Goal: Transaction & Acquisition: Purchase product/service

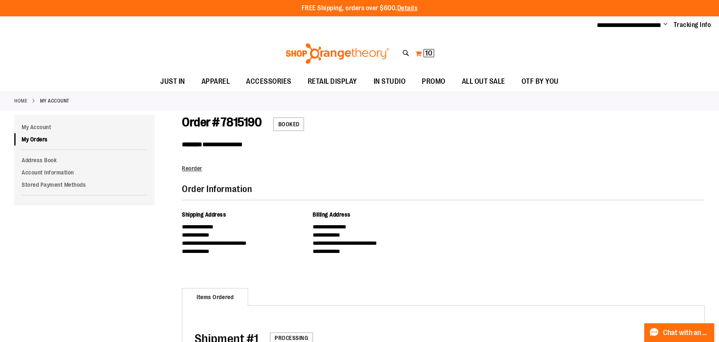
click at [420, 52] on button "My Cart 10 10 items" at bounding box center [425, 53] width 20 height 13
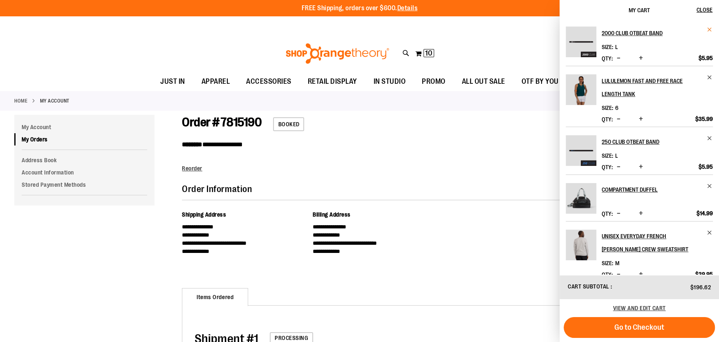
click at [707, 30] on span "Remove item" at bounding box center [709, 30] width 6 height 6
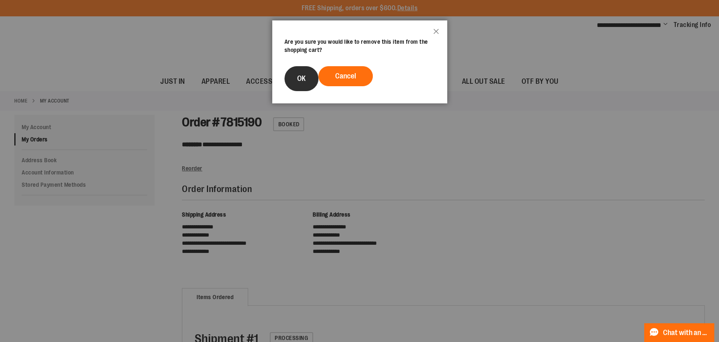
click at [303, 80] on span "OK" at bounding box center [301, 78] width 9 height 8
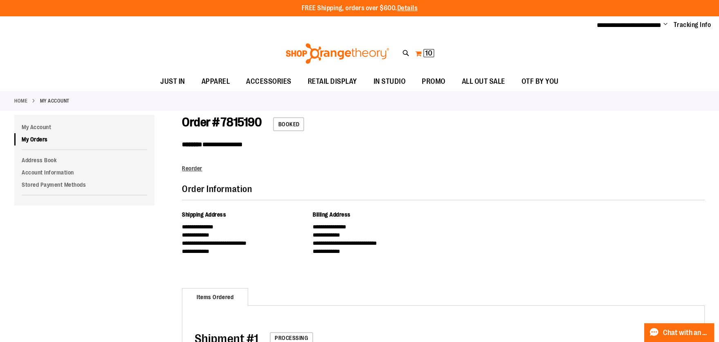
click at [427, 54] on span "10" at bounding box center [428, 53] width 7 height 8
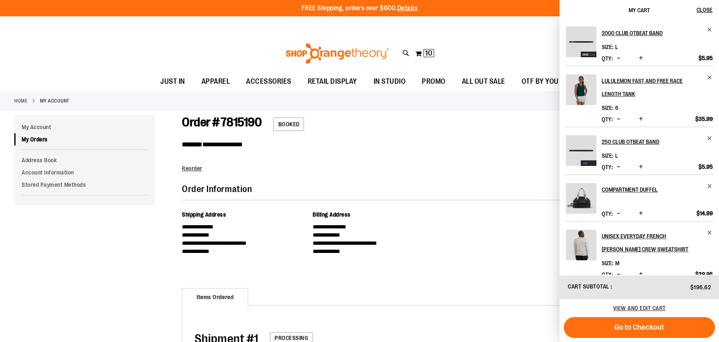
click at [616, 59] on span "Decrease product quantity" at bounding box center [618, 58] width 4 height 8
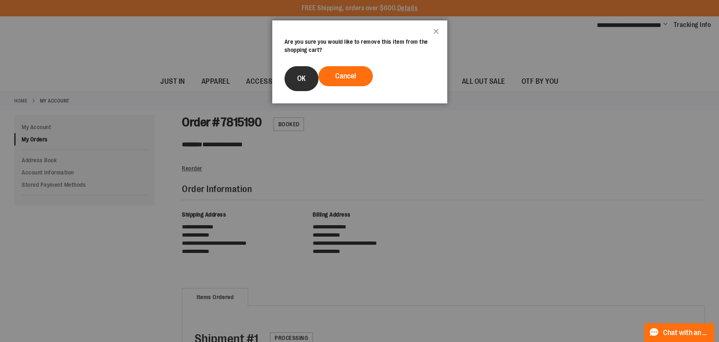
click at [288, 85] on button "OK" at bounding box center [301, 78] width 34 height 25
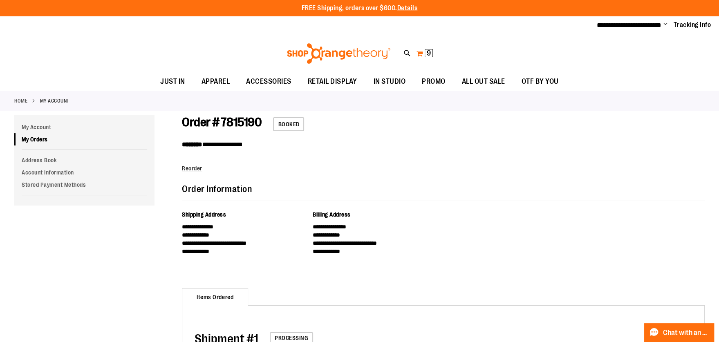
click at [429, 51] on span "9" at bounding box center [428, 53] width 4 height 8
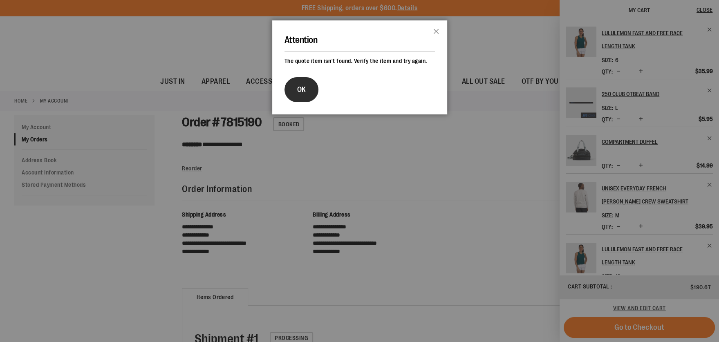
click at [309, 89] on button "OK" at bounding box center [301, 89] width 34 height 25
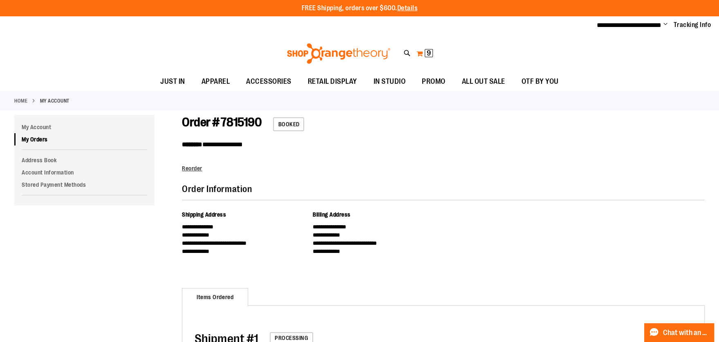
click at [421, 58] on button "My Cart 9 9 items" at bounding box center [424, 53] width 17 height 13
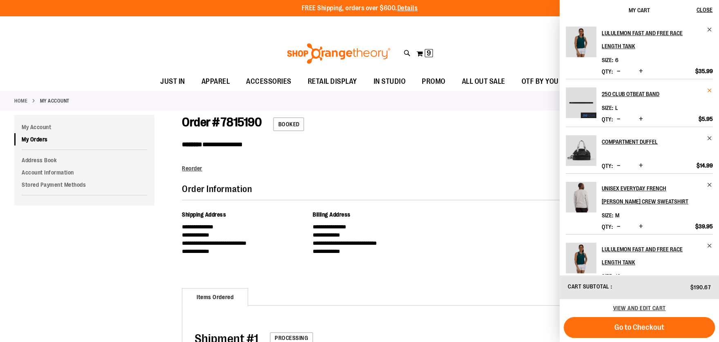
click at [708, 88] on span "Remove item" at bounding box center [709, 90] width 6 height 6
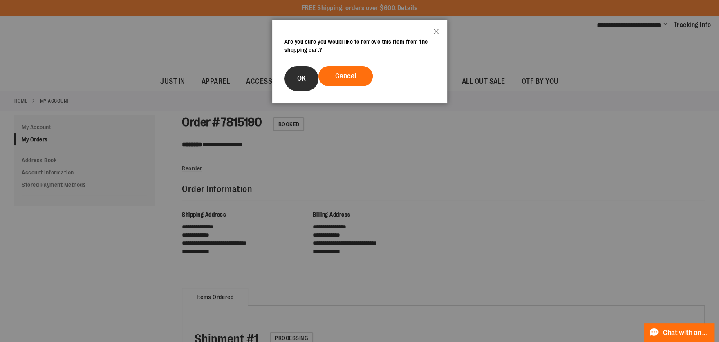
click at [311, 87] on button "OK" at bounding box center [301, 78] width 34 height 25
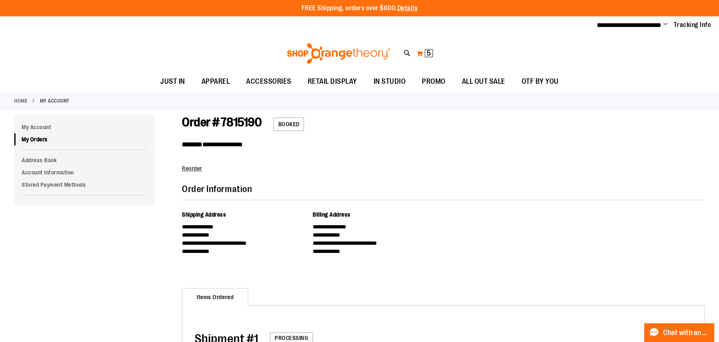
click at [425, 53] on span "5 5 items" at bounding box center [428, 53] width 8 height 8
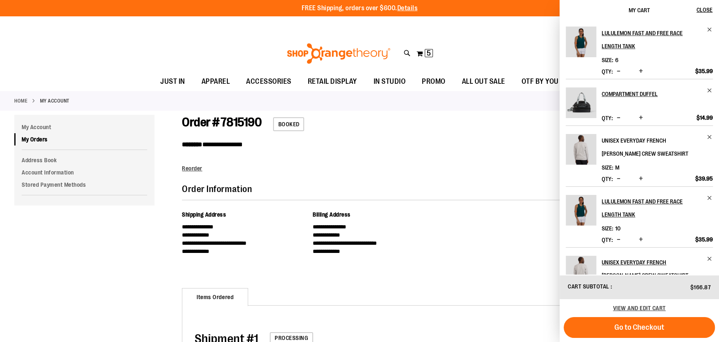
click at [709, 140] on link "Unisex Everyday French [PERSON_NAME] Crew Sweatshirt" at bounding box center [656, 147] width 111 height 26
click at [708, 136] on span "Remove item" at bounding box center [709, 137] width 6 height 6
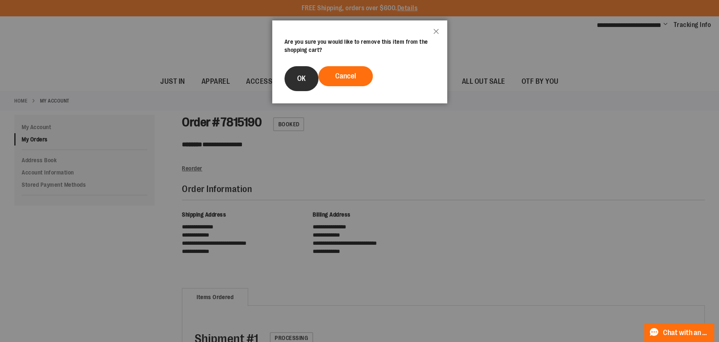
click at [299, 80] on span "OK" at bounding box center [301, 78] width 9 height 8
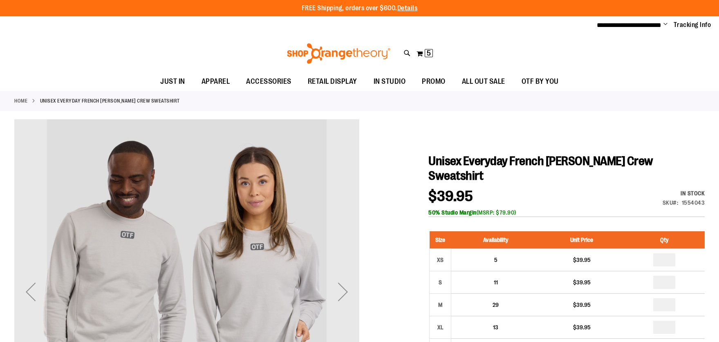
click at [422, 53] on button "My Cart 5 5 items" at bounding box center [424, 53] width 17 height 13
type input "**********"
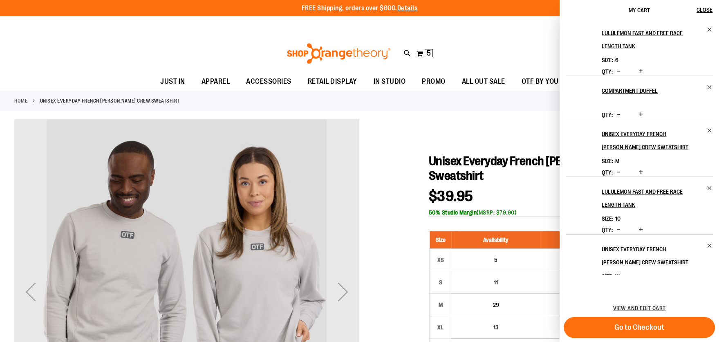
click at [706, 252] on li "Unisex Everyday French [PERSON_NAME] Crew Sweatshirt Size XL Qty *" at bounding box center [638, 263] width 147 height 58
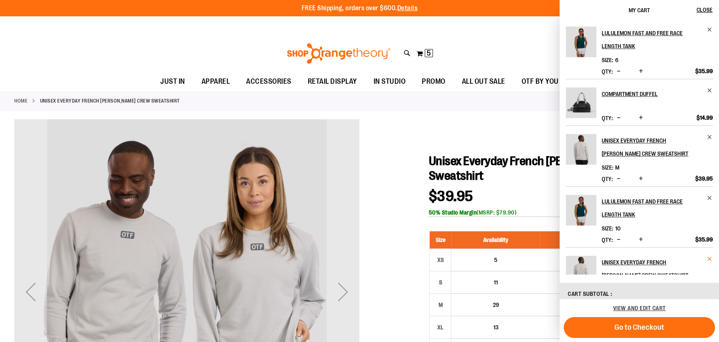
click at [707, 256] on span "Remove item" at bounding box center [709, 259] width 6 height 6
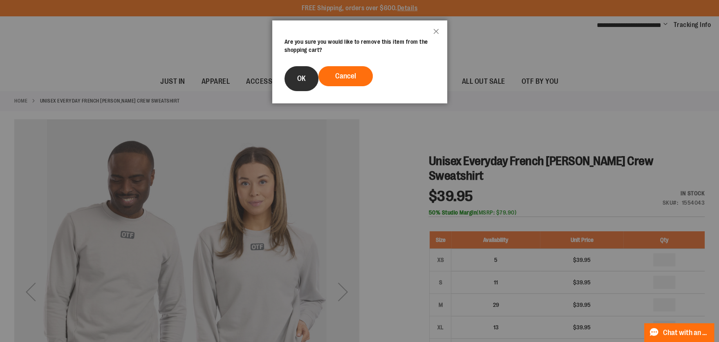
click at [308, 77] on button "OK" at bounding box center [301, 78] width 34 height 25
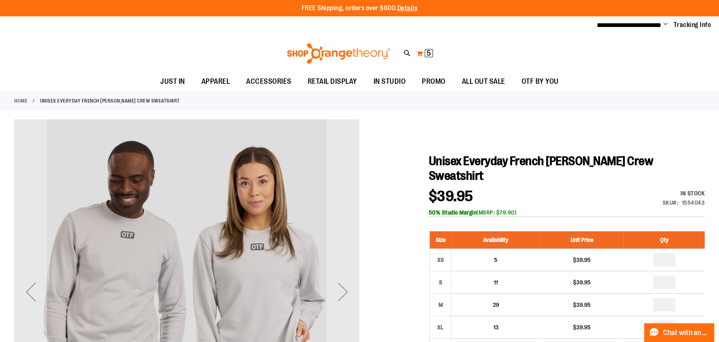
click at [424, 55] on button "My Cart 5 5 items" at bounding box center [424, 53] width 17 height 13
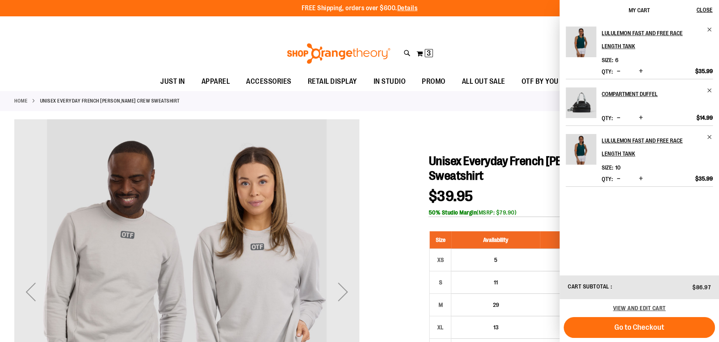
click at [708, 89] on span "Remove item" at bounding box center [709, 90] width 6 height 6
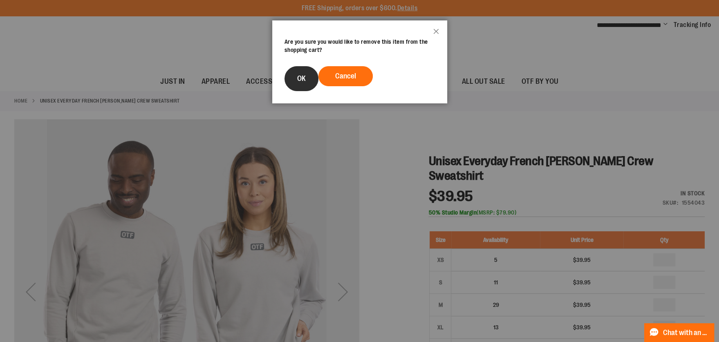
click at [300, 80] on span "OK" at bounding box center [301, 78] width 9 height 8
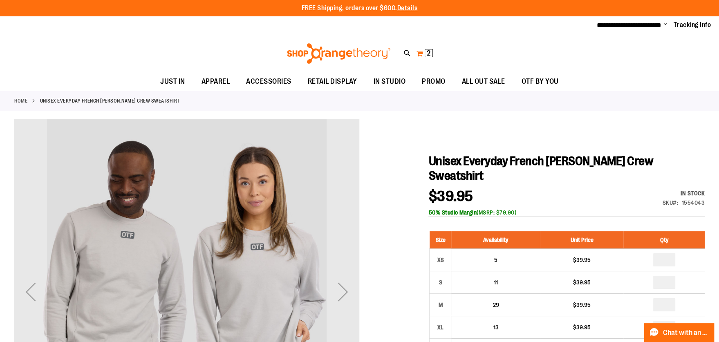
click at [420, 52] on button "My Cart 2 2 items" at bounding box center [424, 53] width 17 height 13
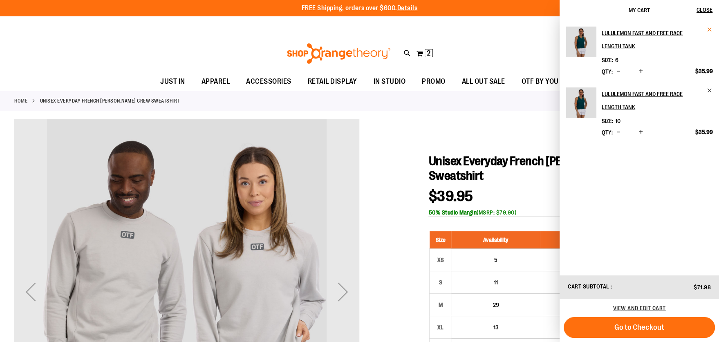
click at [709, 29] on span "Remove item" at bounding box center [709, 30] width 6 height 6
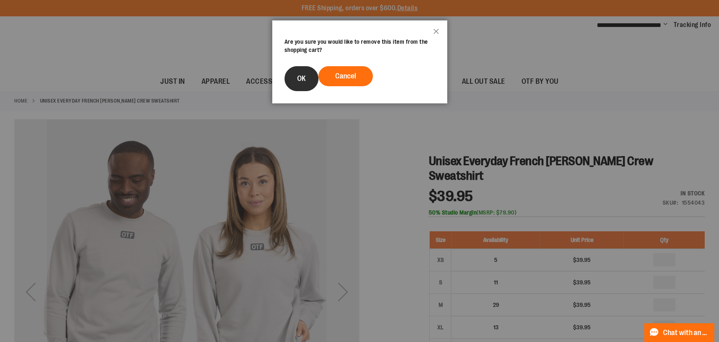
click at [315, 77] on button "OK" at bounding box center [301, 78] width 34 height 25
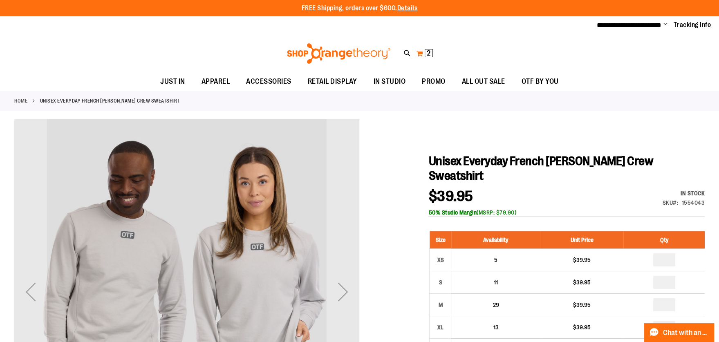
click at [420, 49] on button "My Cart 2 2 items" at bounding box center [424, 53] width 17 height 13
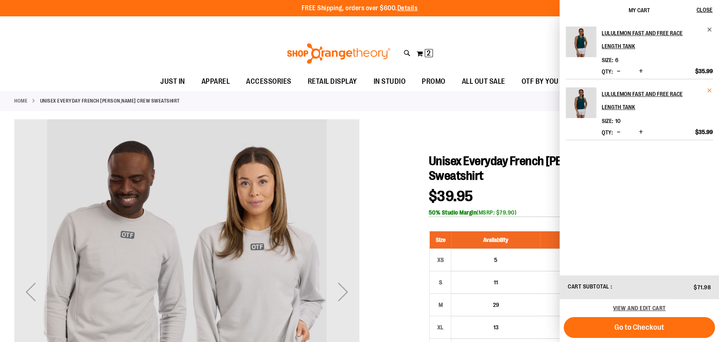
click at [710, 88] on span "Remove item" at bounding box center [709, 90] width 6 height 6
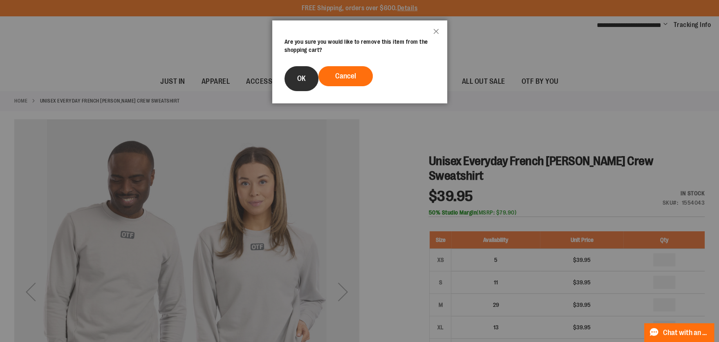
click at [296, 78] on button "OK" at bounding box center [301, 78] width 34 height 25
